Goal: Find specific page/section: Find specific page/section

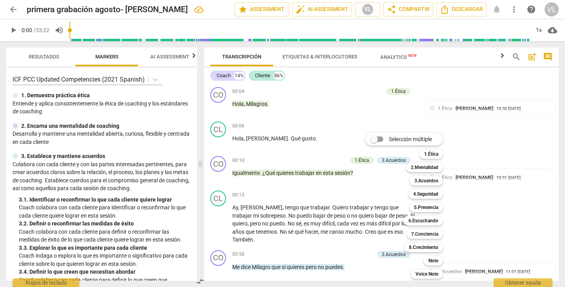
scroll to position [208, 0]
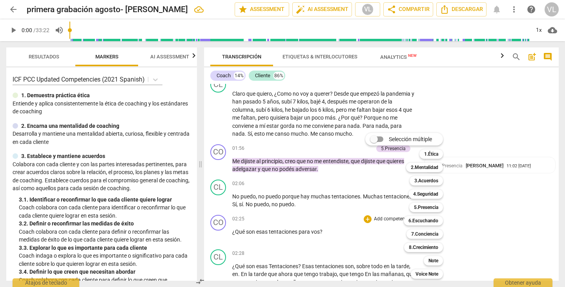
click at [15, 11] on div at bounding box center [282, 143] width 565 height 287
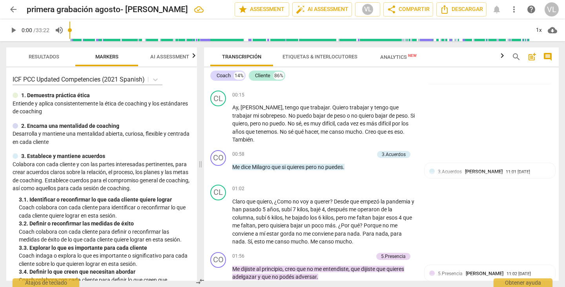
scroll to position [108, 0]
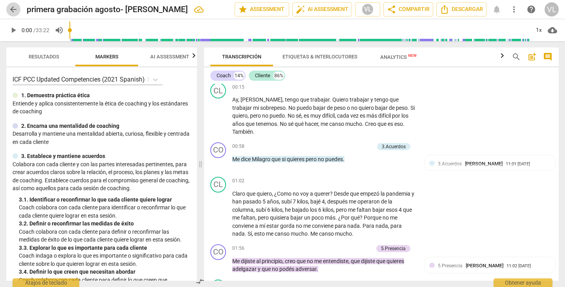
click at [13, 10] on span "arrow_back" at bounding box center [13, 9] width 9 height 9
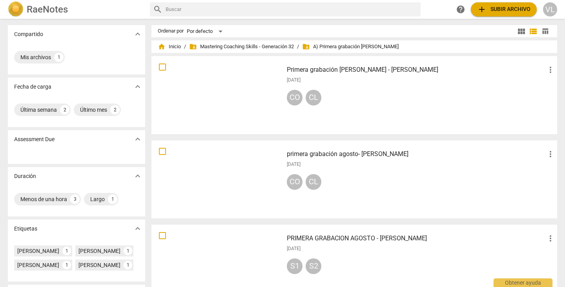
click at [239, 91] on div at bounding box center [217, 95] width 126 height 73
click at [251, 172] on div at bounding box center [217, 179] width 126 height 73
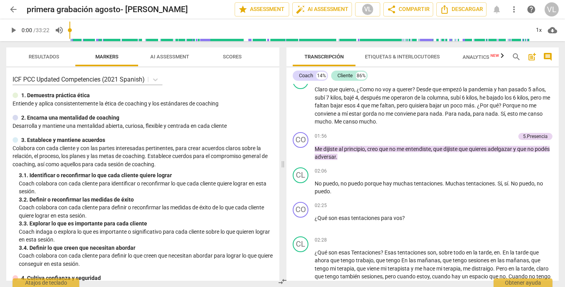
scroll to position [203, 0]
